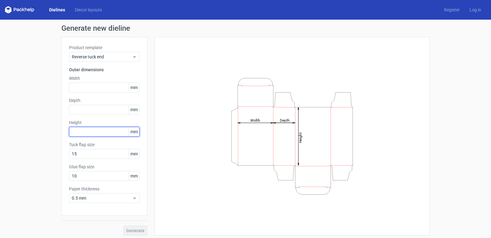
click at [72, 133] on input "text" at bounding box center [104, 132] width 71 height 10
paste input "119"
type input "119"
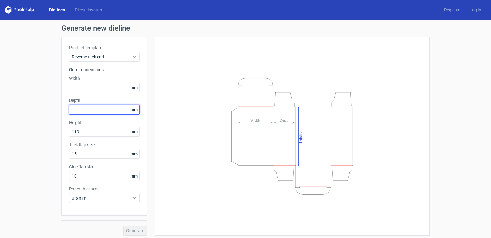
click at [100, 109] on input "text" at bounding box center [104, 110] width 71 height 10
paste input "42"
type input "42"
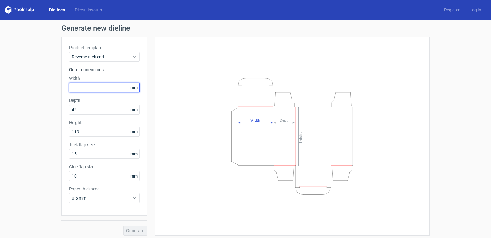
click at [89, 84] on input "text" at bounding box center [104, 88] width 71 height 10
paste input "42"
type input "42"
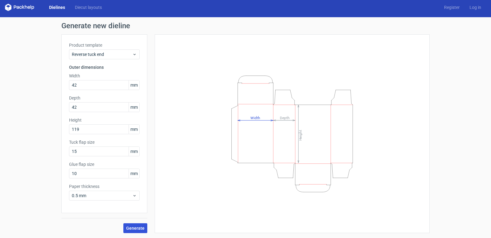
click at [126, 227] on span "Generate" at bounding box center [135, 228] width 18 height 4
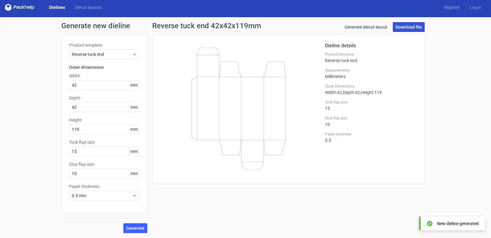
click at [418, 27] on link "Download file" at bounding box center [409, 27] width 32 height 10
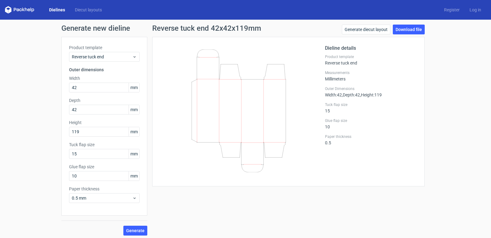
click at [210, 88] on icon at bounding box center [239, 110] width 148 height 123
